Goal: Transaction & Acquisition: Purchase product/service

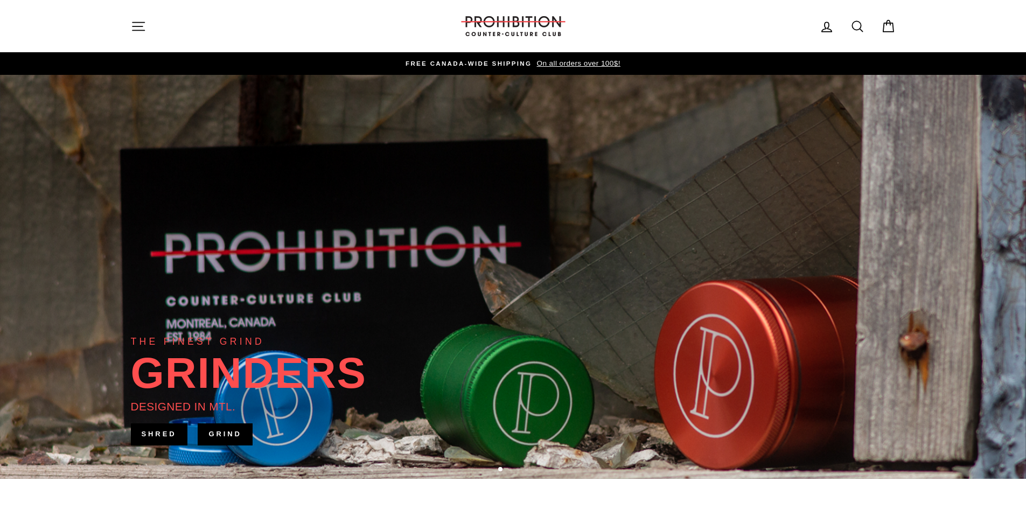
click at [135, 26] on icon "button" at bounding box center [138, 26] width 15 height 15
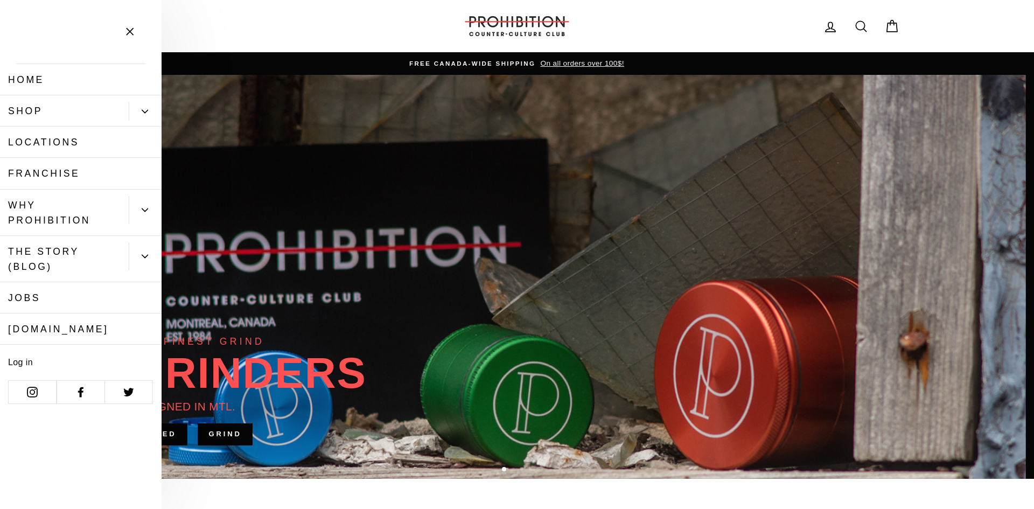
click at [135, 26] on button "Close menu" at bounding box center [129, 31] width 31 height 51
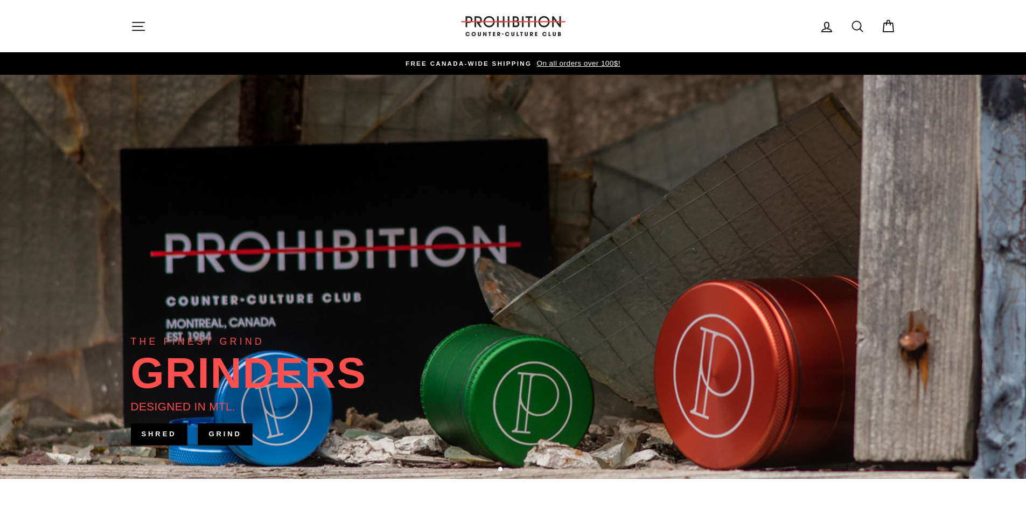
click at [135, 26] on icon "button" at bounding box center [138, 26] width 12 height 8
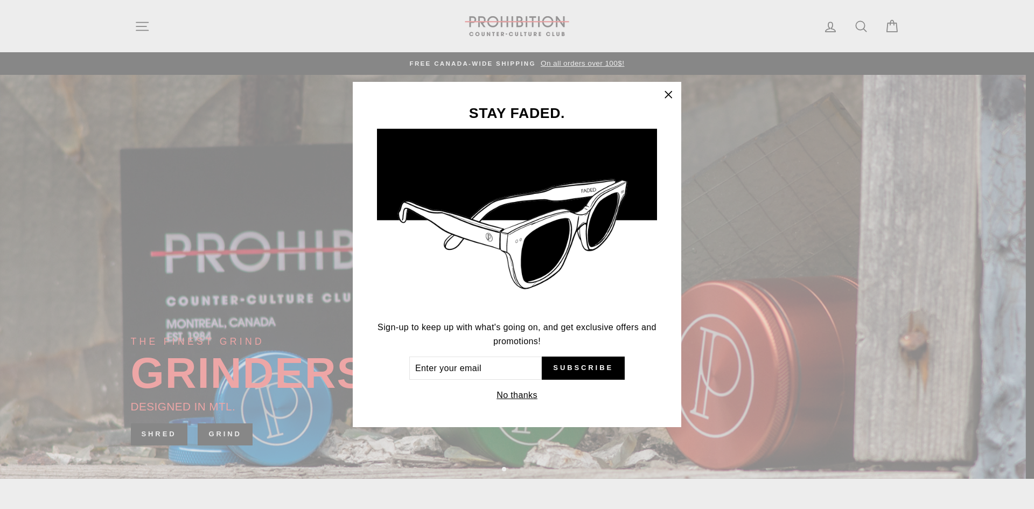
click at [668, 93] on icon "button" at bounding box center [668, 94] width 15 height 15
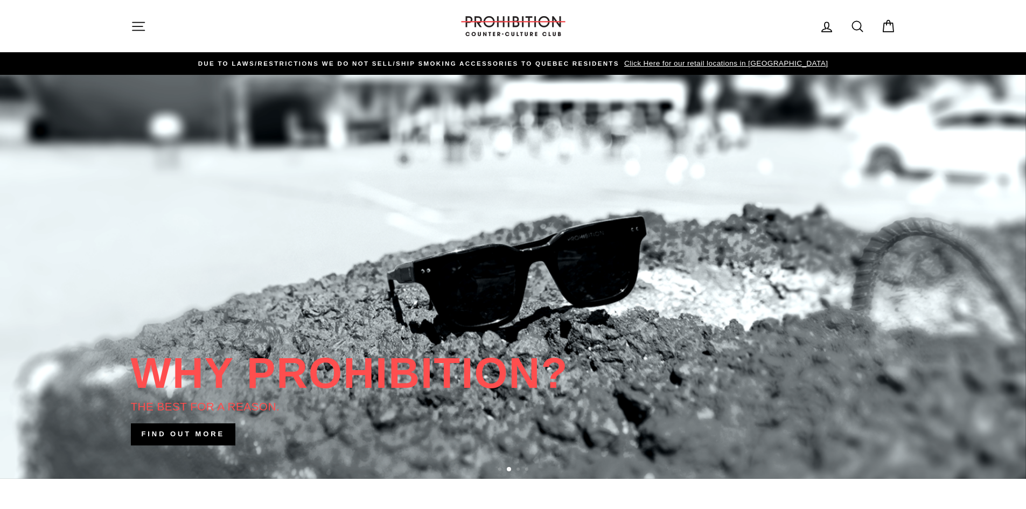
click at [143, 38] on div "Site navigation" at bounding box center [287, 26] width 312 height 31
click at [141, 28] on icon "button" at bounding box center [138, 26] width 15 height 15
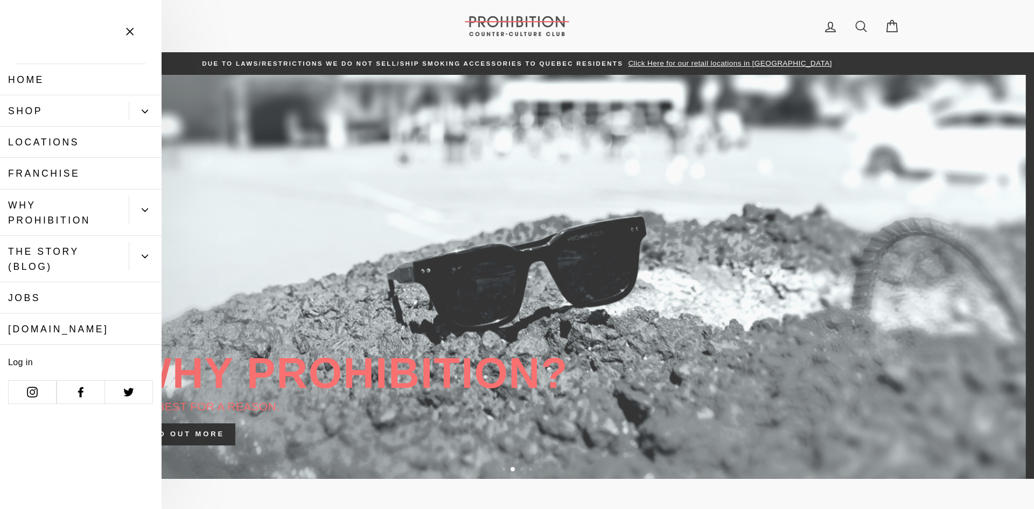
click at [65, 114] on link "Shop" at bounding box center [64, 110] width 129 height 31
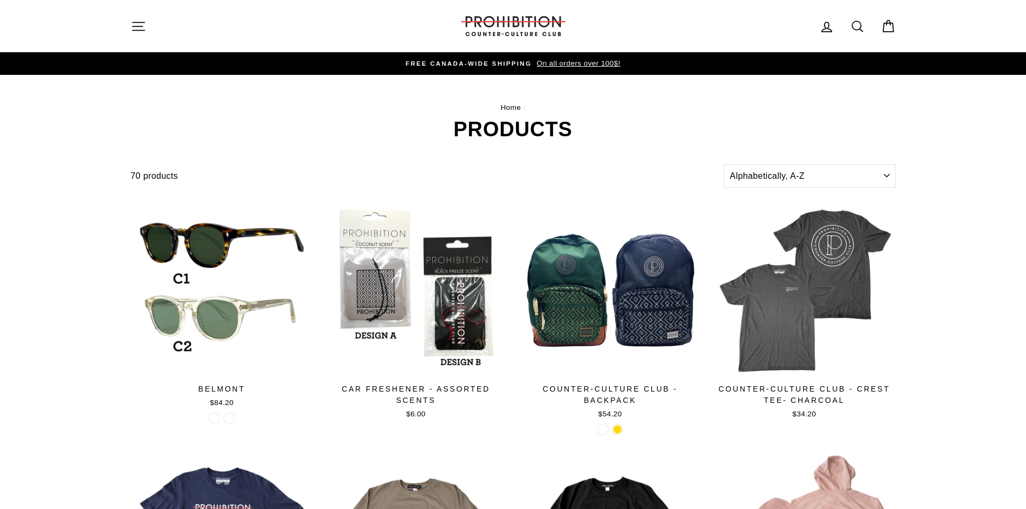
click at [139, 21] on icon "button" at bounding box center [138, 26] width 15 height 15
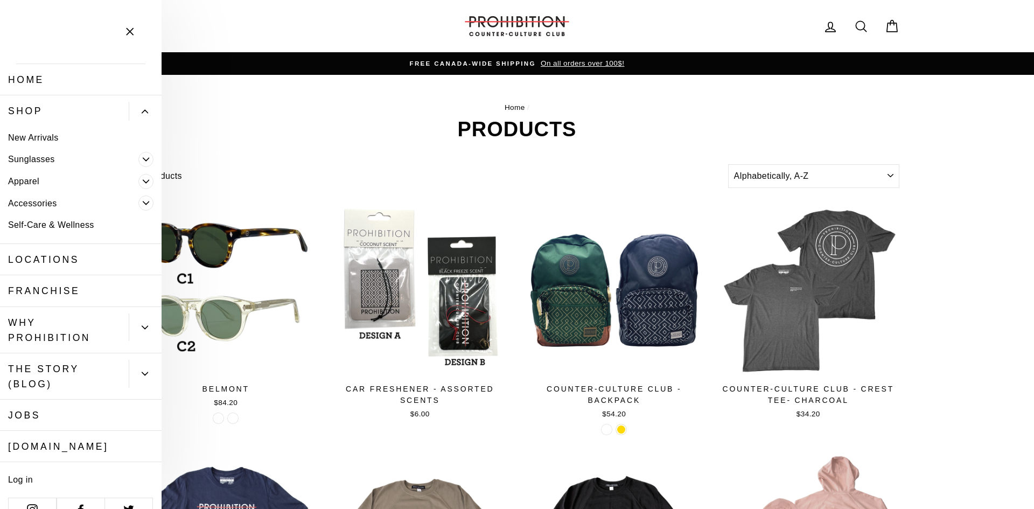
click at [136, 107] on button "Primary" at bounding box center [145, 111] width 33 height 19
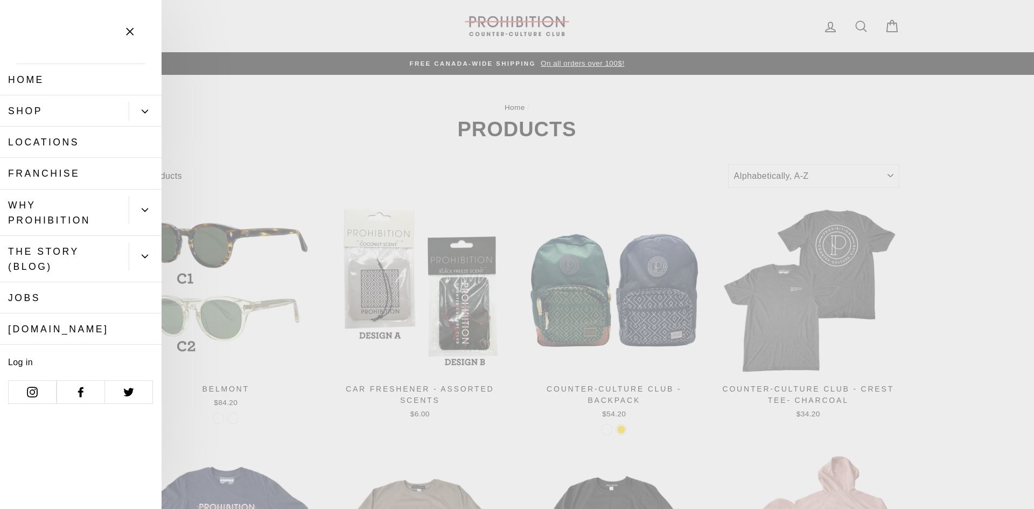
click at [136, 107] on button "Primary" at bounding box center [145, 111] width 33 height 19
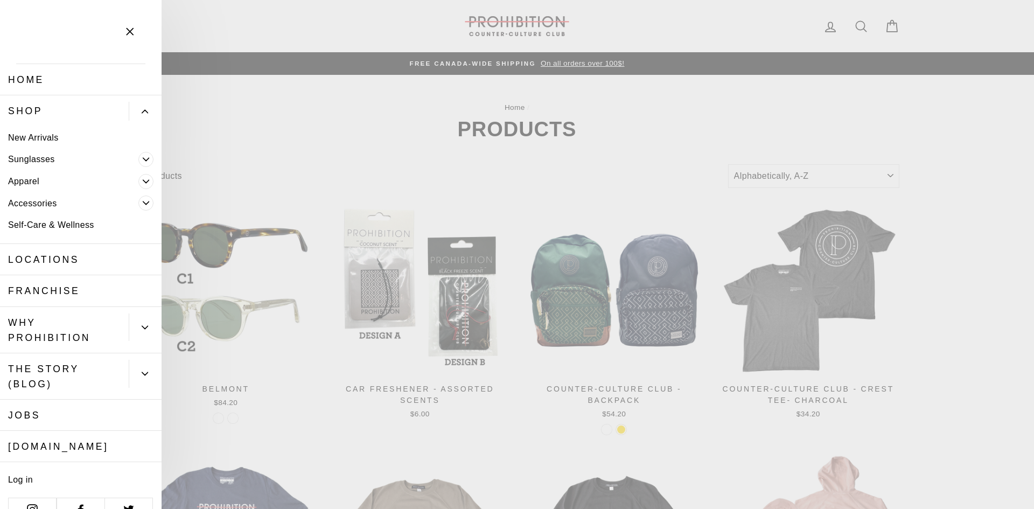
click at [136, 107] on button "Primary" at bounding box center [145, 111] width 33 height 19
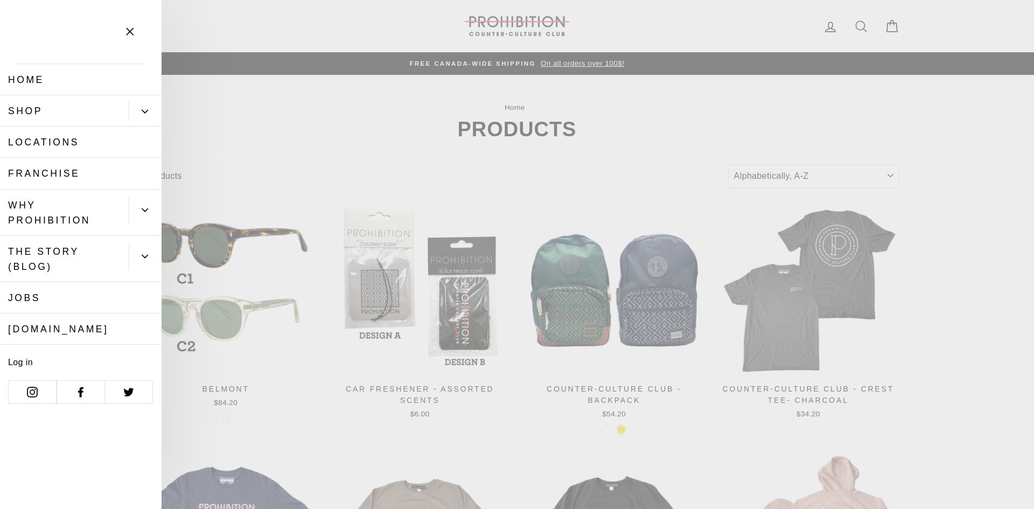
click at [145, 109] on icon "Primary" at bounding box center [145, 111] width 6 height 6
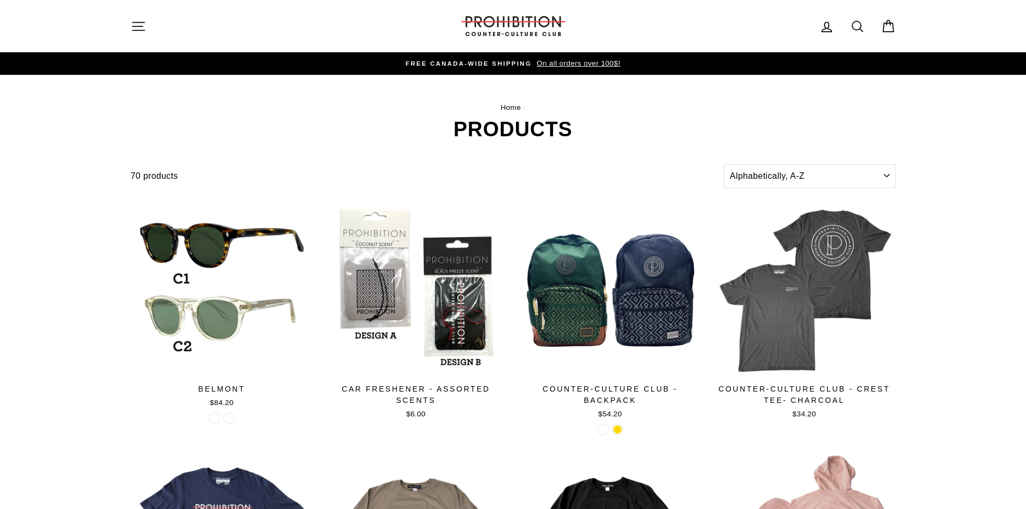
click at [498, 27] on img at bounding box center [513, 26] width 108 height 20
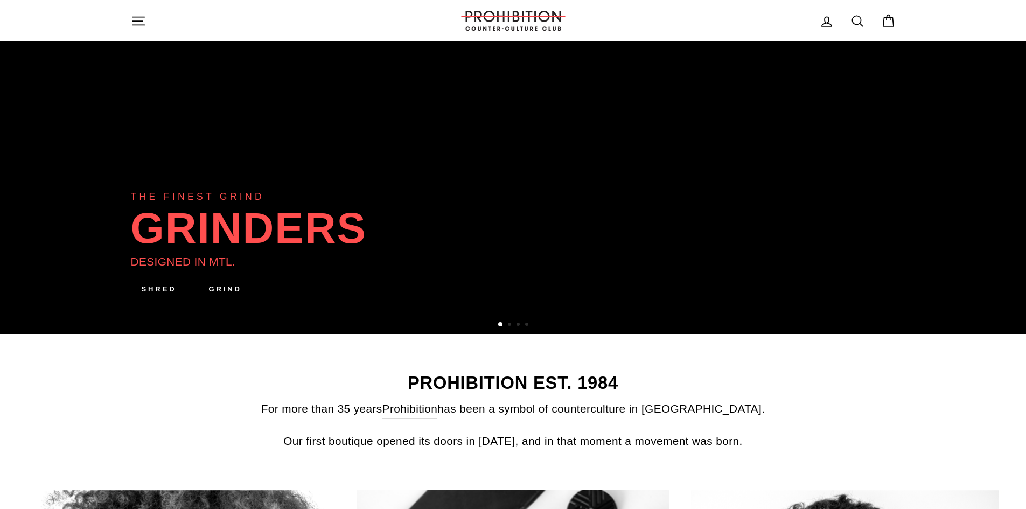
scroll to position [108, 0]
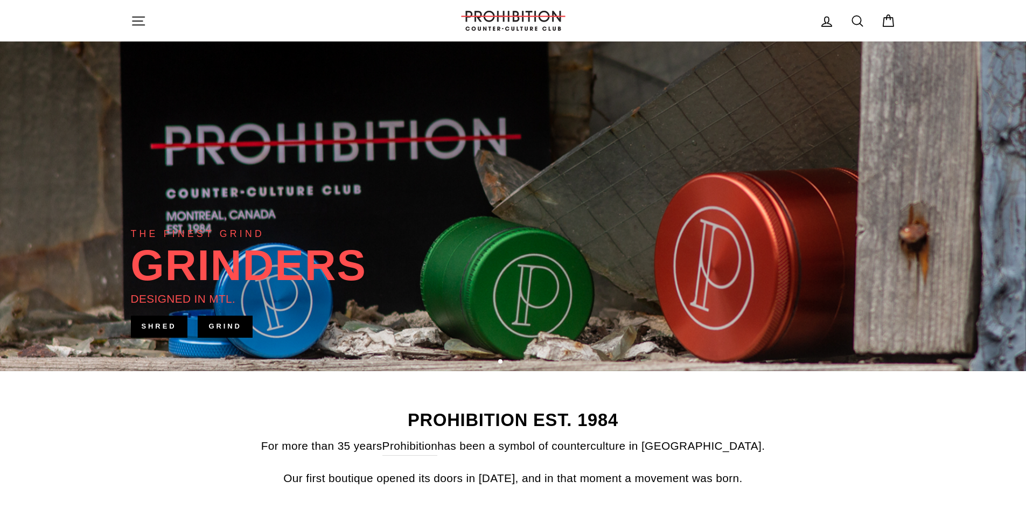
click at [187, 282] on div "GRINDERS" at bounding box center [249, 265] width 236 height 43
click at [194, 259] on div "GRINDERS" at bounding box center [249, 265] width 236 height 43
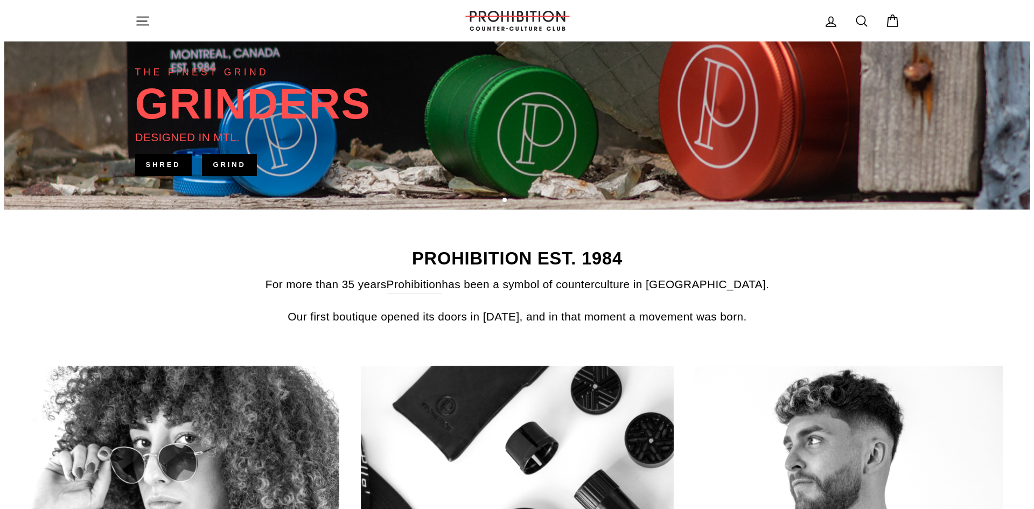
scroll to position [0, 0]
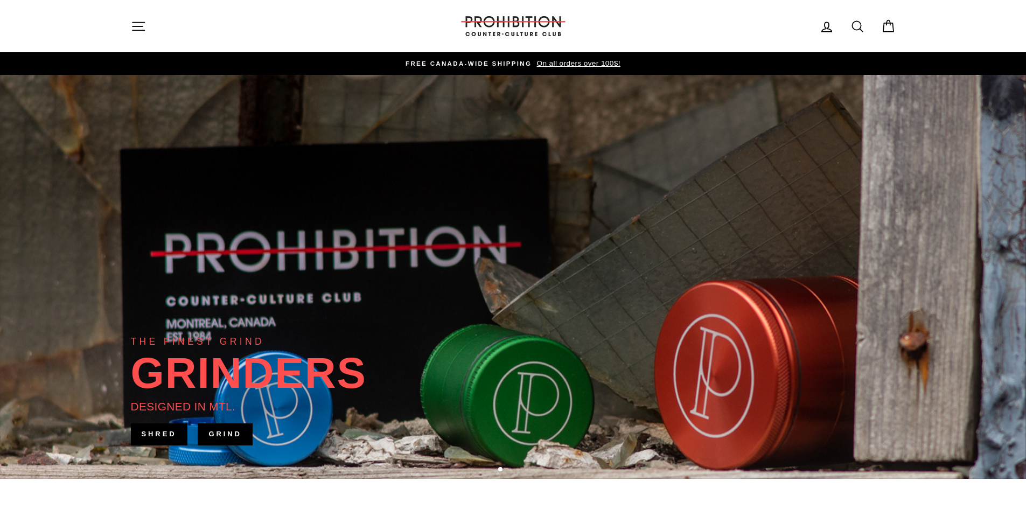
click at [138, 25] on icon "button" at bounding box center [138, 26] width 15 height 15
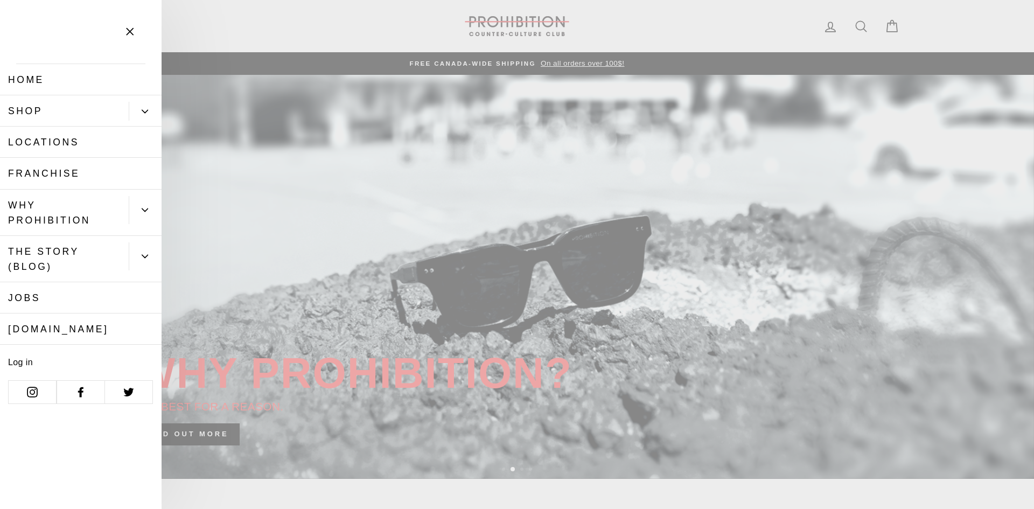
click at [121, 117] on link "Shop" at bounding box center [64, 110] width 129 height 31
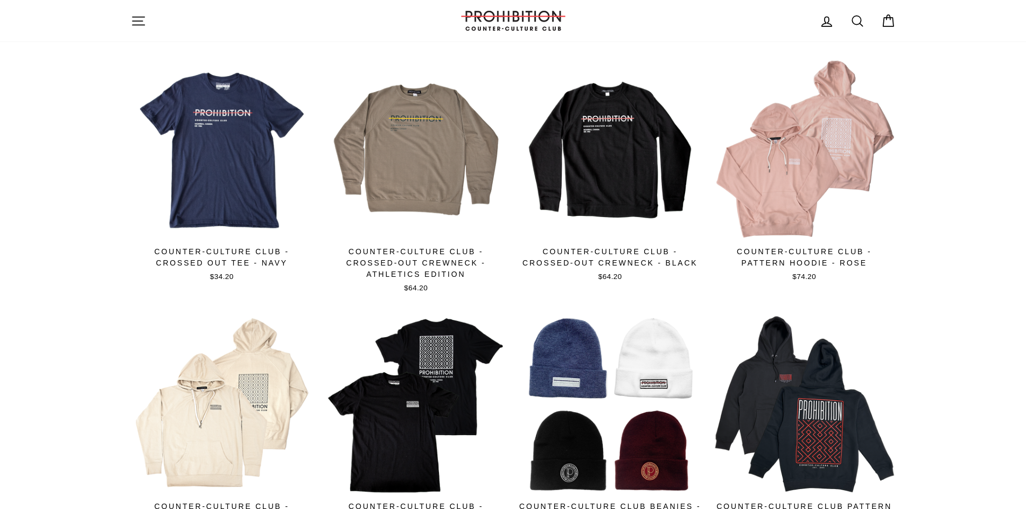
scroll to position [323, 0]
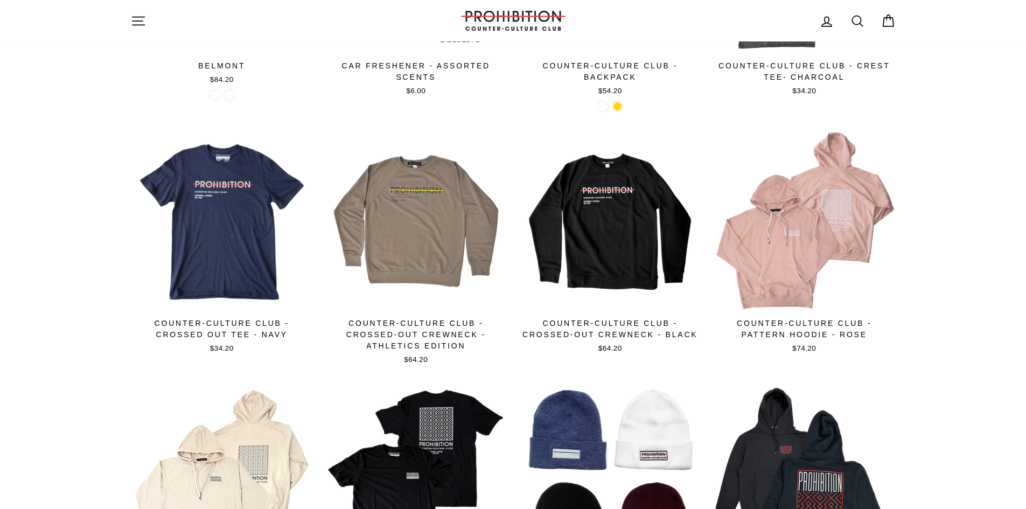
click at [857, 21] on icon at bounding box center [857, 20] width 15 height 15
click at [712, 12] on input "Search our store" at bounding box center [508, 20] width 709 height 25
type input "bong"
click at [131, 8] on button "Search" at bounding box center [142, 20] width 23 height 25
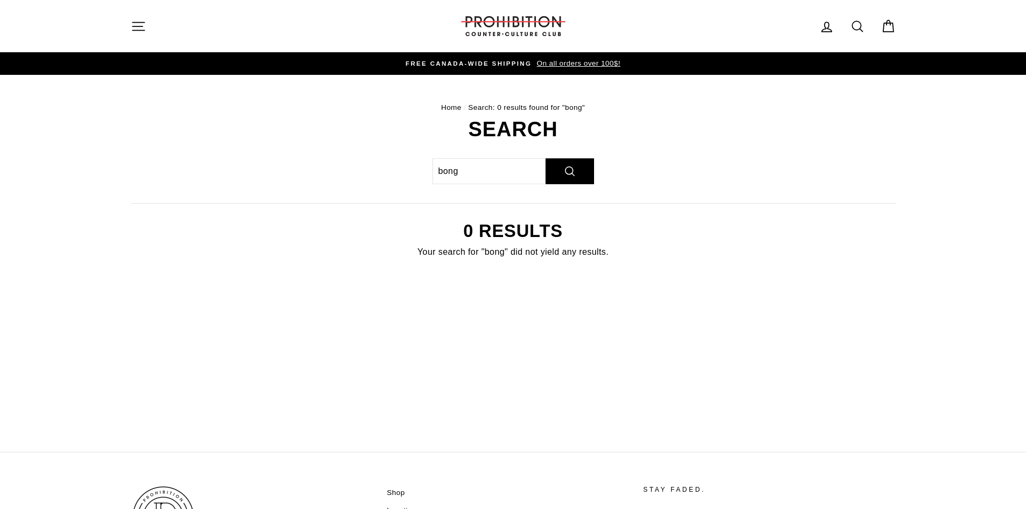
click at [556, 31] on img at bounding box center [513, 26] width 108 height 20
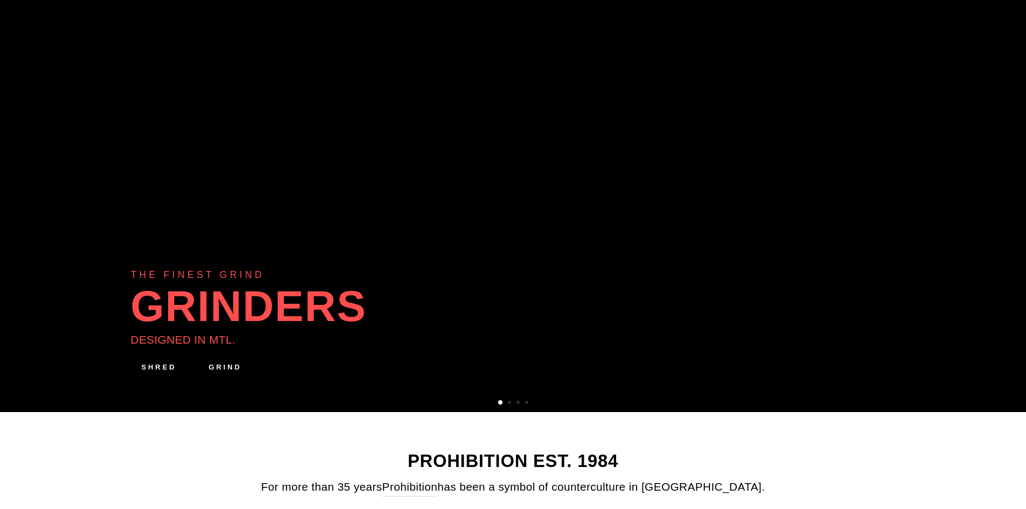
scroll to position [54, 0]
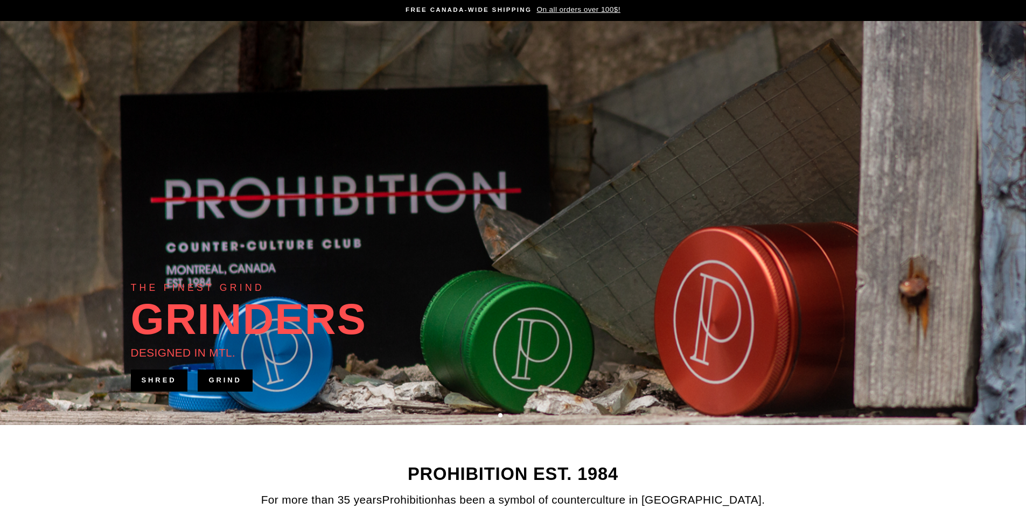
click at [485, 146] on div "THE FINEST GRIND GRINDERS DESIGNED IN [GEOGRAPHIC_DATA]. SHRED" at bounding box center [513, 223] width 765 height 404
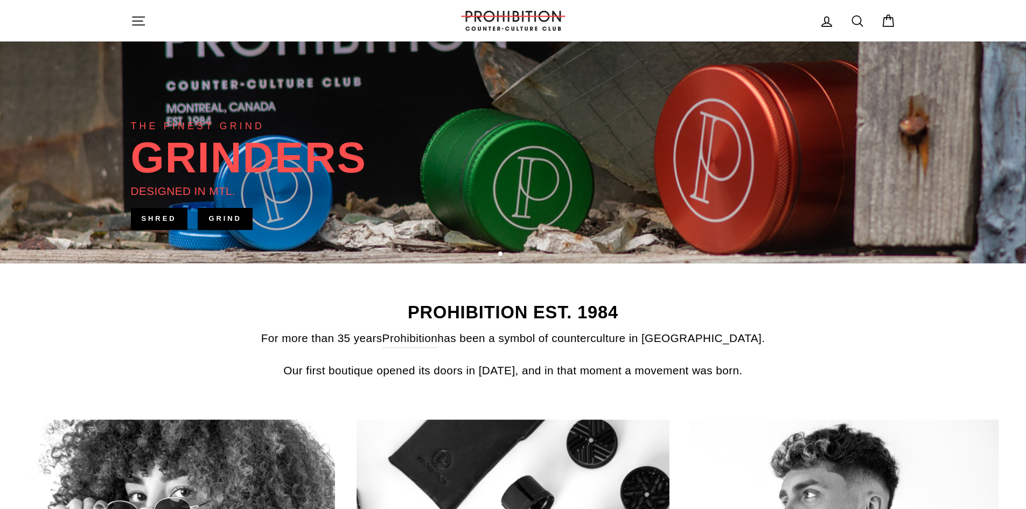
scroll to position [269, 0]
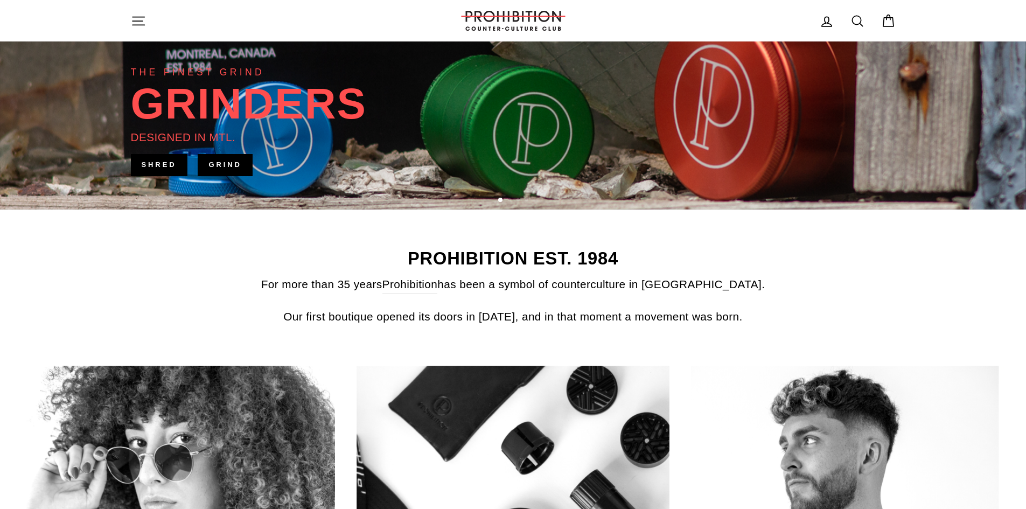
drag, startPoint x: 219, startPoint y: 166, endPoint x: 230, endPoint y: 166, distance: 11.3
click at [230, 166] on link "GRIND" at bounding box center [225, 165] width 54 height 22
click at [167, 173] on link "SHRED" at bounding box center [159, 165] width 57 height 22
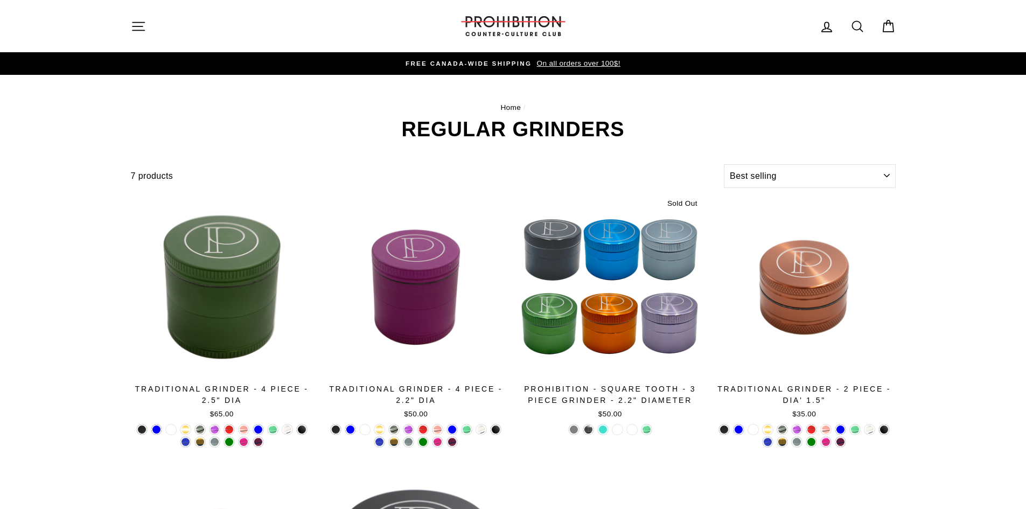
select select "best-selling"
click at [151, 22] on button "Site navigation" at bounding box center [138, 26] width 28 height 23
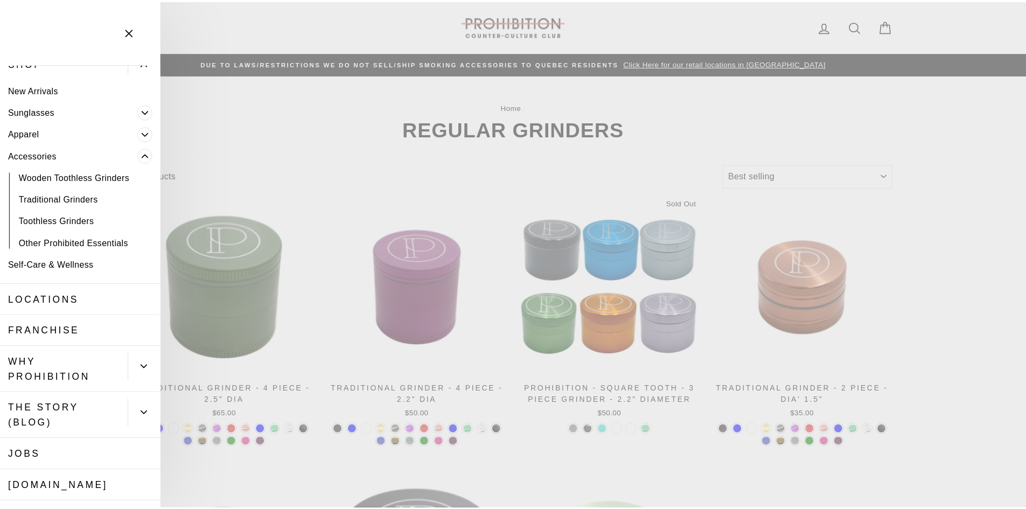
scroll to position [54, 0]
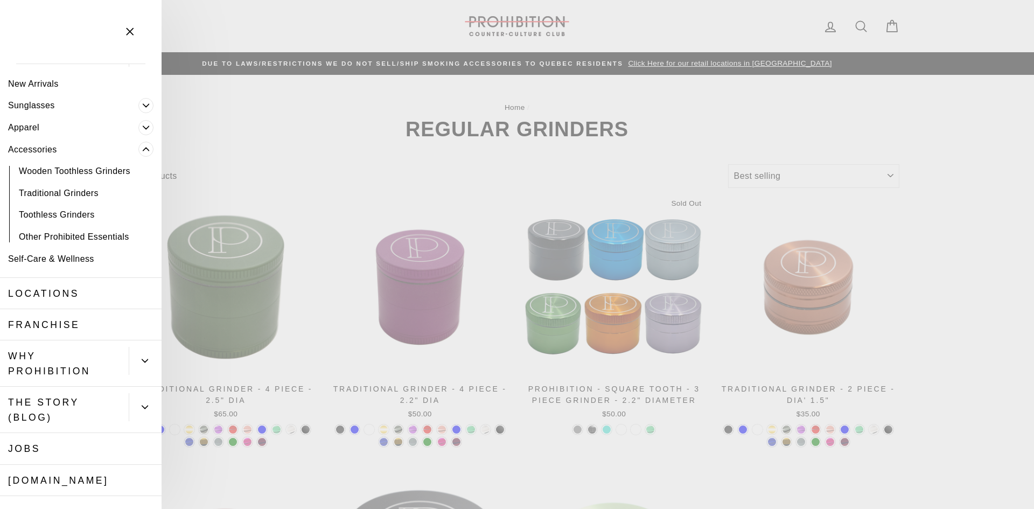
click at [72, 231] on link "Other Prohibited Essentials" at bounding box center [81, 237] width 162 height 22
click at [428, 214] on main "Home / REGULAR GRINDERS Filter 7 products Sort Sort Featured Best selling Alpha…" at bounding box center [517, 405] width 1034 height 661
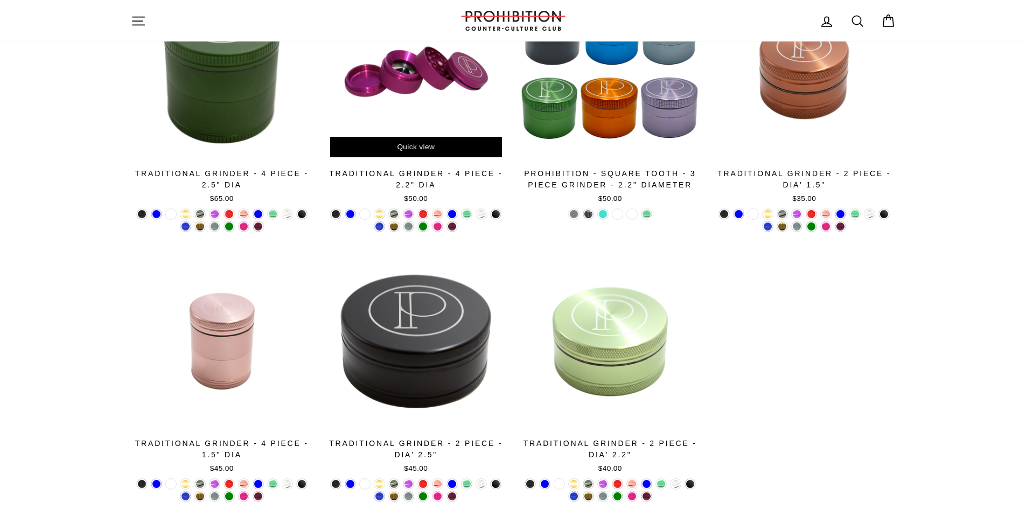
scroll to position [0, 0]
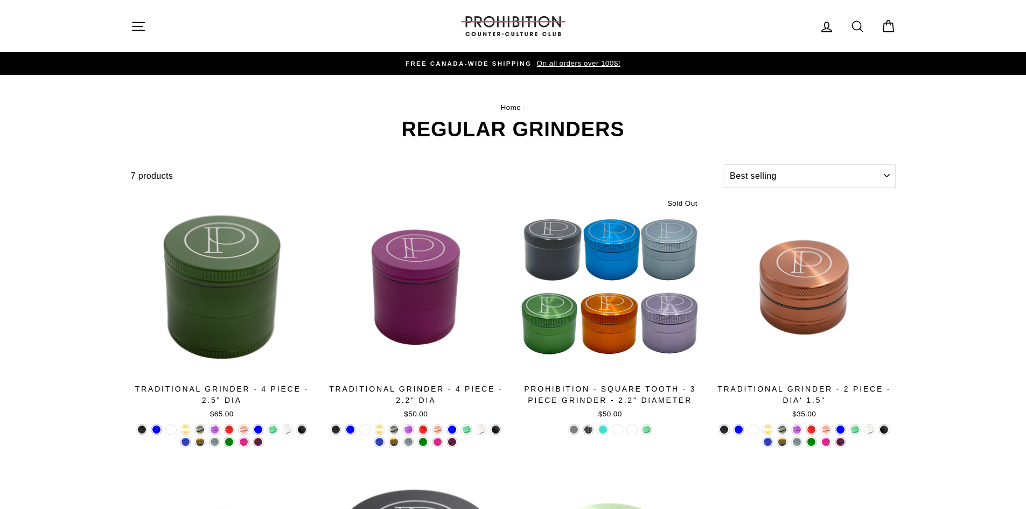
click at [140, 31] on icon "button" at bounding box center [138, 26] width 15 height 15
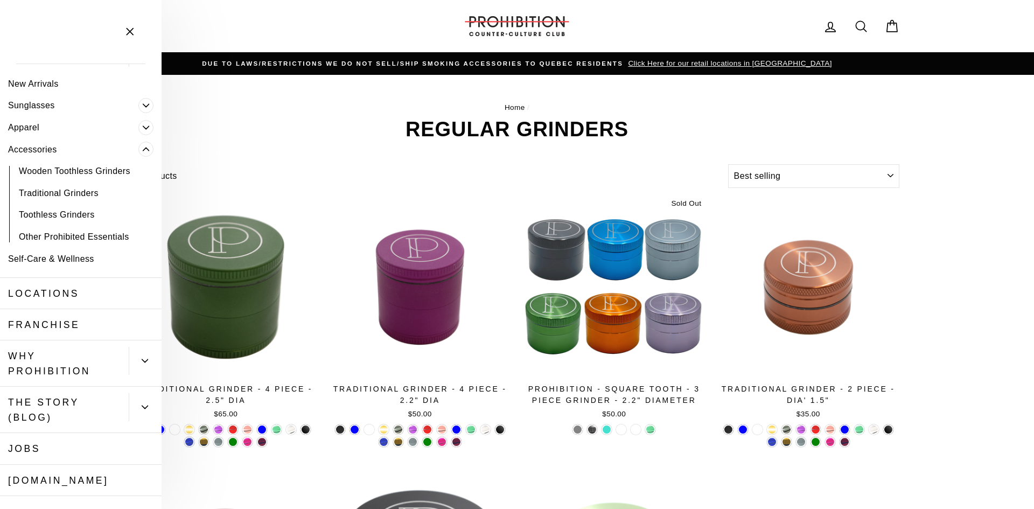
click at [72, 239] on link "Other Prohibited Essentials" at bounding box center [81, 237] width 162 height 22
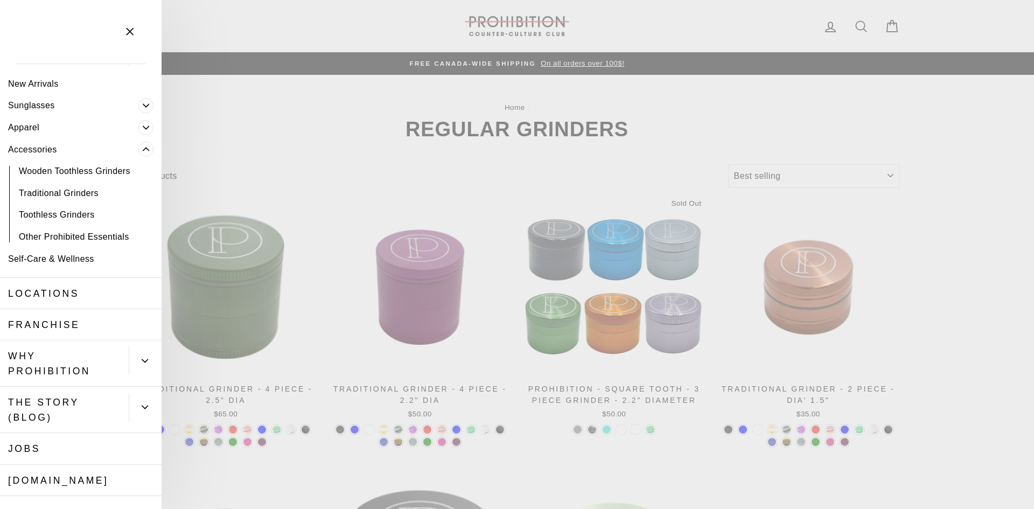
click at [114, 239] on link "Other Prohibited Essentials" at bounding box center [81, 237] width 162 height 22
click at [547, 323] on main "Home / REGULAR GRINDERS Filter 7 products Sort Sort Featured Best selling Alpha…" at bounding box center [517, 405] width 1034 height 661
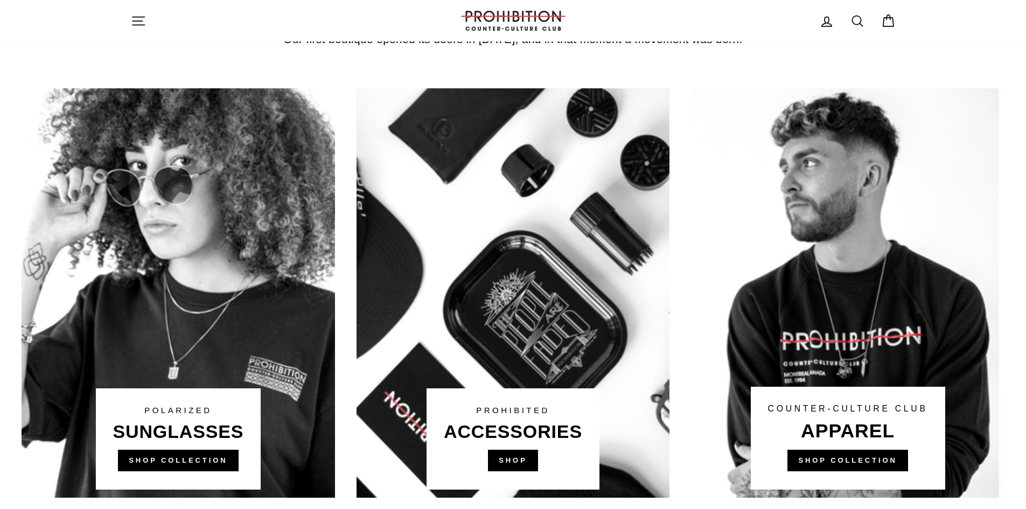
scroll to position [754, 0]
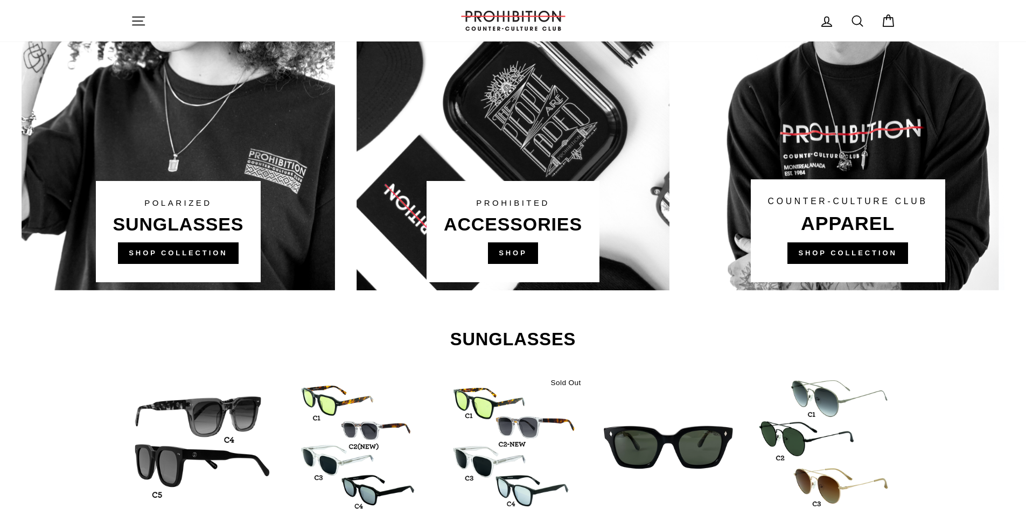
drag, startPoint x: 331, startPoint y: 272, endPoint x: 346, endPoint y: 270, distance: 15.2
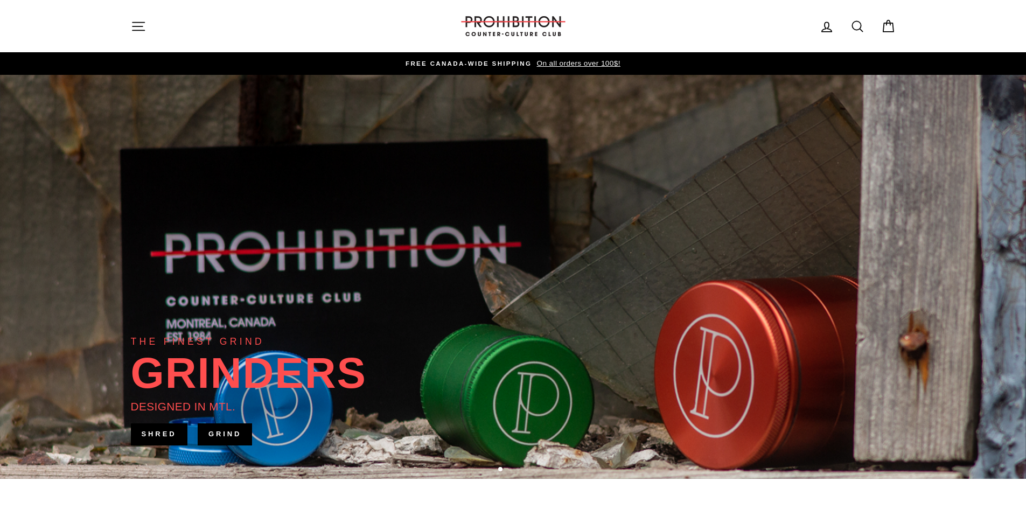
drag, startPoint x: 463, startPoint y: 317, endPoint x: 468, endPoint y: 307, distance: 10.4
drag, startPoint x: 515, startPoint y: 339, endPoint x: 513, endPoint y: 332, distance: 7.7
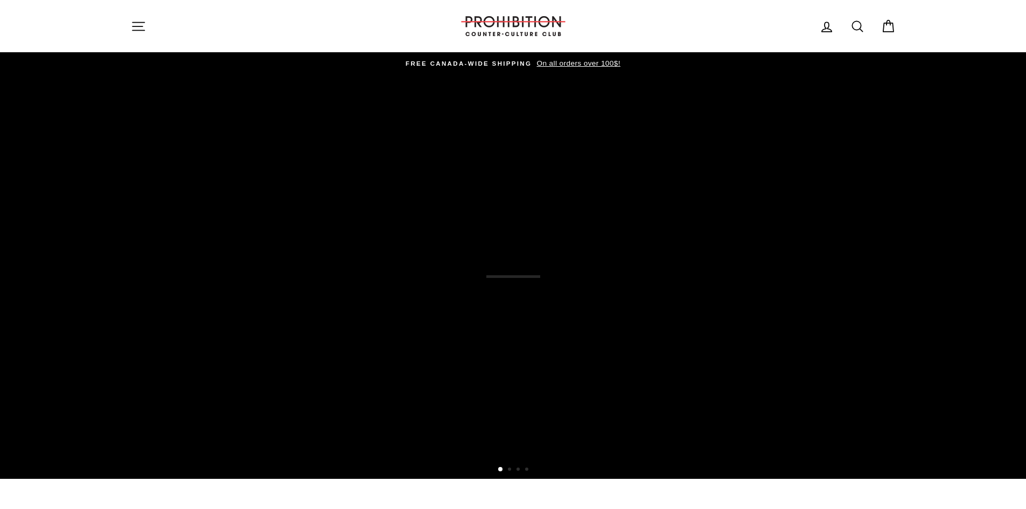
scroll to position [269, 0]
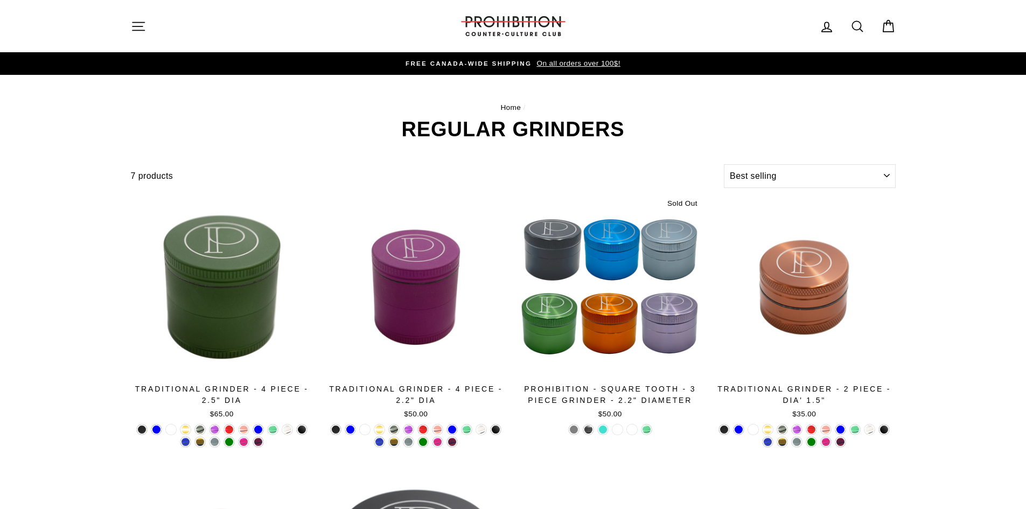
select select "best-selling"
click at [144, 20] on icon "button" at bounding box center [138, 26] width 15 height 15
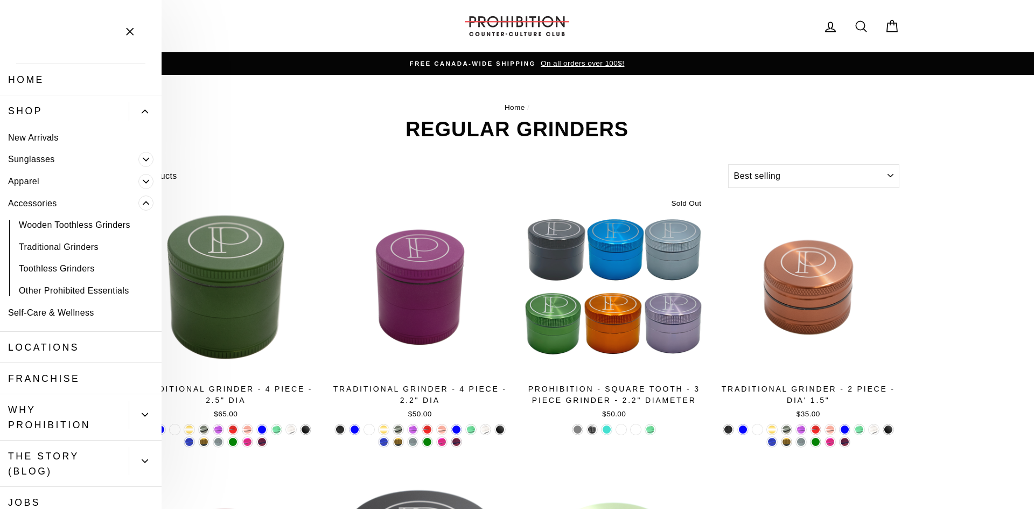
click at [68, 289] on link "Other Prohibited Essentials" at bounding box center [81, 290] width 162 height 22
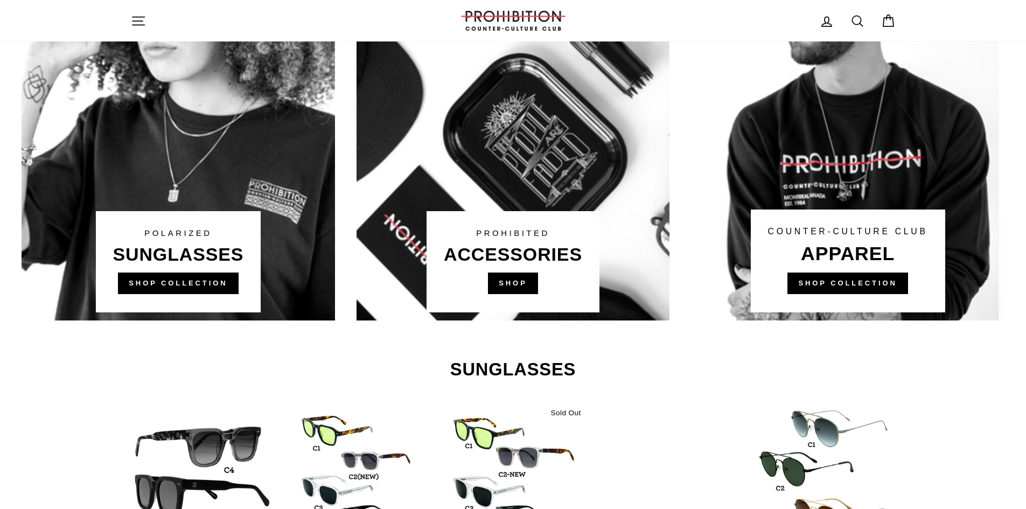
scroll to position [592, 0]
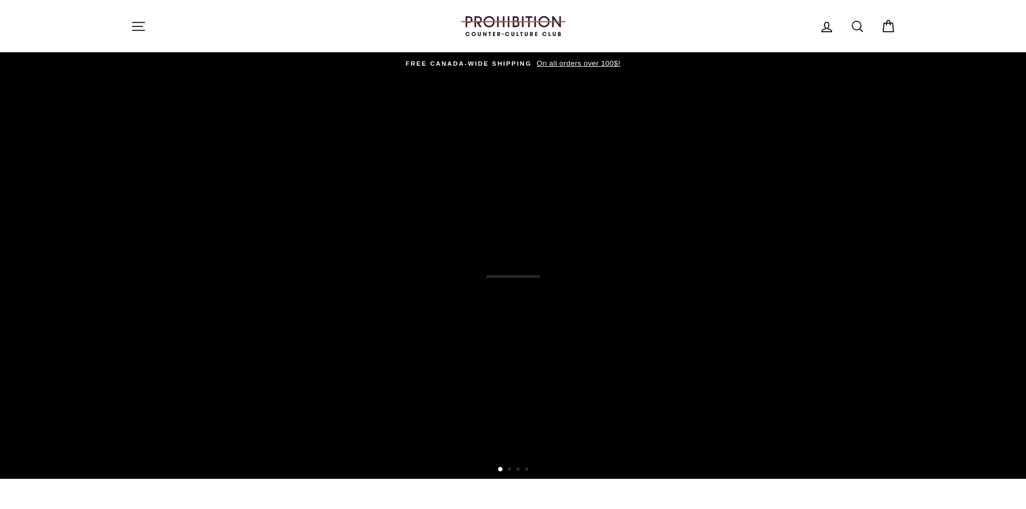
scroll to position [269, 0]
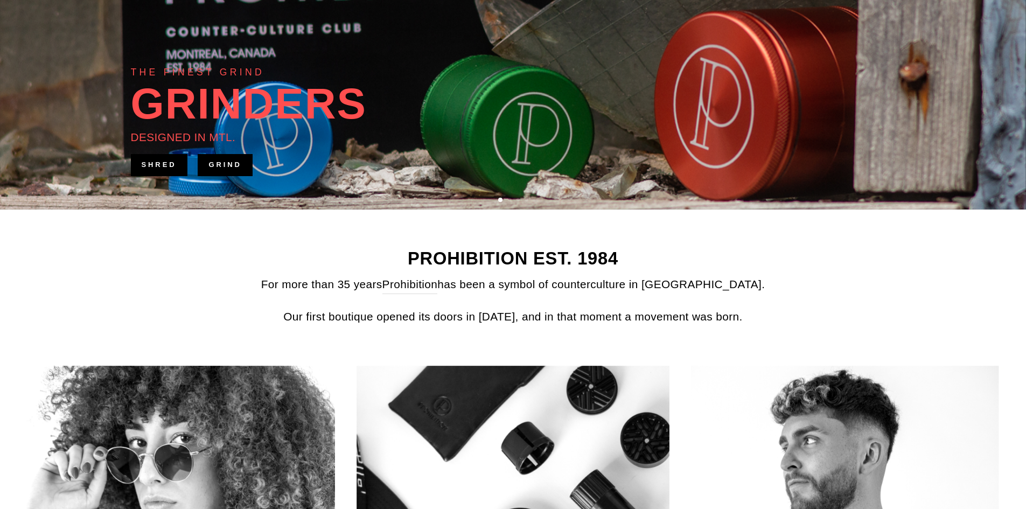
drag, startPoint x: 599, startPoint y: 258, endPoint x: 588, endPoint y: 255, distance: 11.9
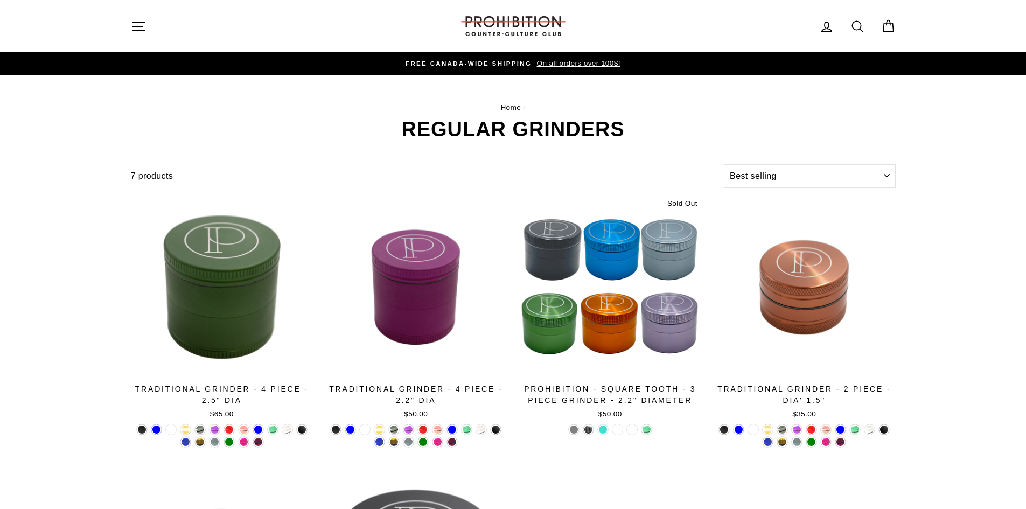
select select "best-selling"
click at [134, 24] on icon "button" at bounding box center [138, 26] width 15 height 15
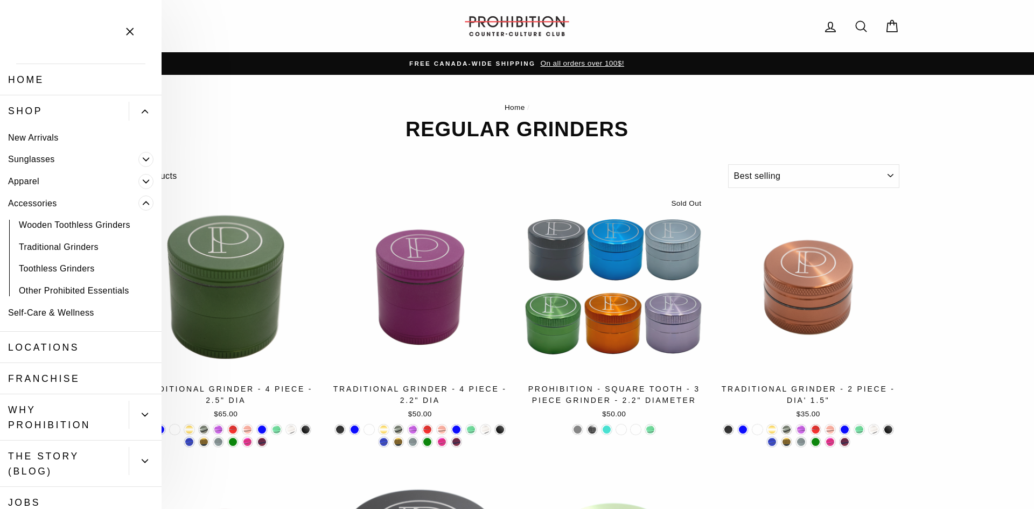
click at [94, 288] on link "Other Prohibited Essentials" at bounding box center [81, 290] width 162 height 22
